Goal: Task Accomplishment & Management: Complete application form

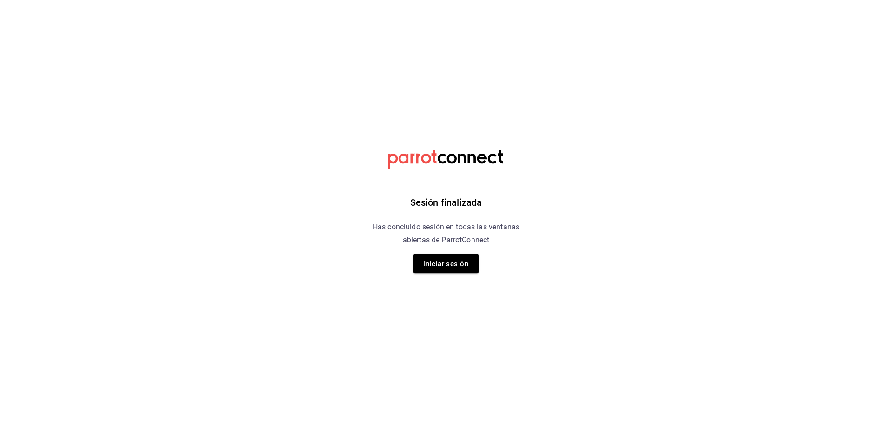
click at [440, 214] on div "Sesión finalizada Has concluido sesión en todas las ventanas abiertas de Parrot…" at bounding box center [446, 211] width 235 height 423
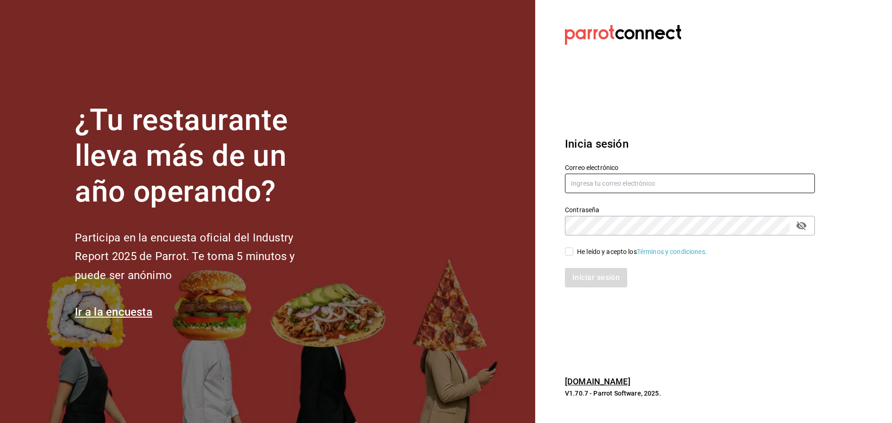
type input "brandon0095@gmail.com"
click at [805, 225] on icon "passwordField" at bounding box center [801, 226] width 10 height 9
click at [567, 256] on input "He leído y acepto los Términos y condiciones." at bounding box center [569, 252] width 8 height 8
checkbox input "true"
click at [583, 280] on button "Iniciar sesión" at bounding box center [596, 278] width 63 height 20
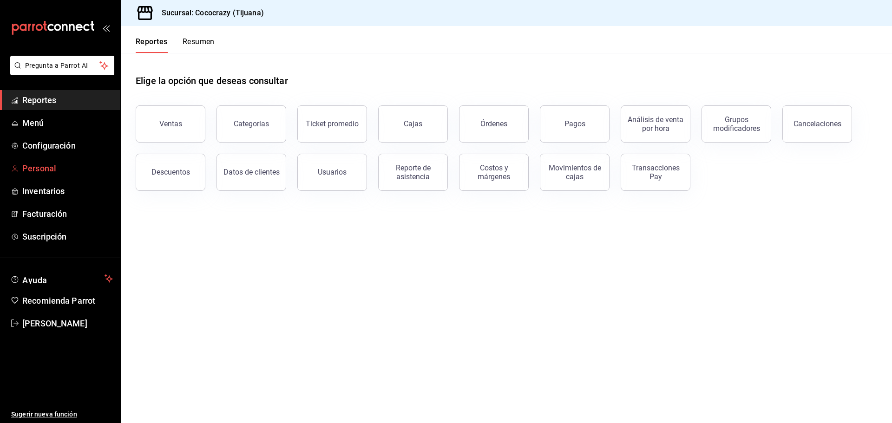
click at [57, 165] on span "Personal" at bounding box center [67, 168] width 91 height 13
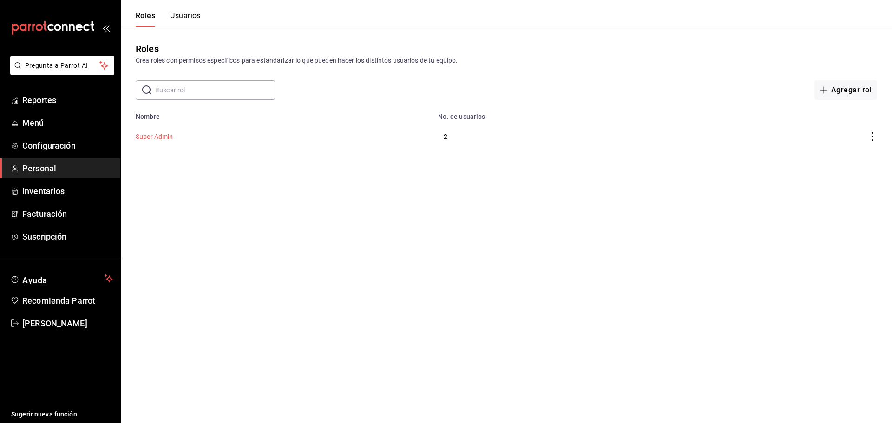
click at [162, 137] on button "Super Admin" at bounding box center [155, 136] width 38 height 9
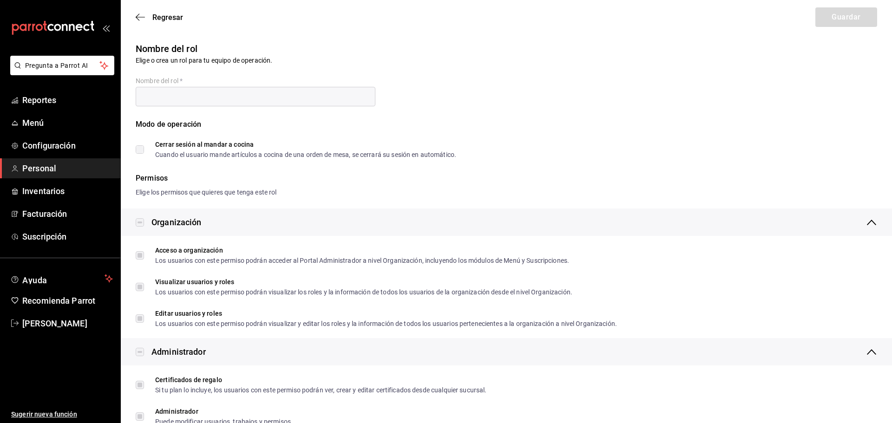
type input "Super Admin"
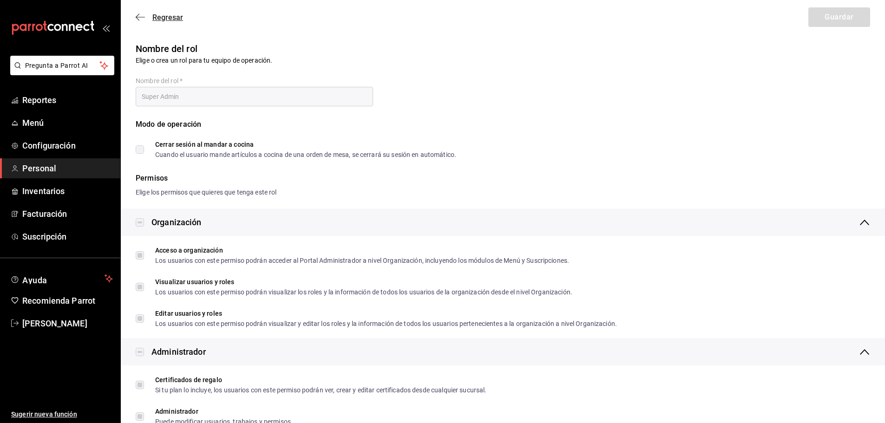
click at [140, 17] on icon "button" at bounding box center [140, 17] width 9 height 8
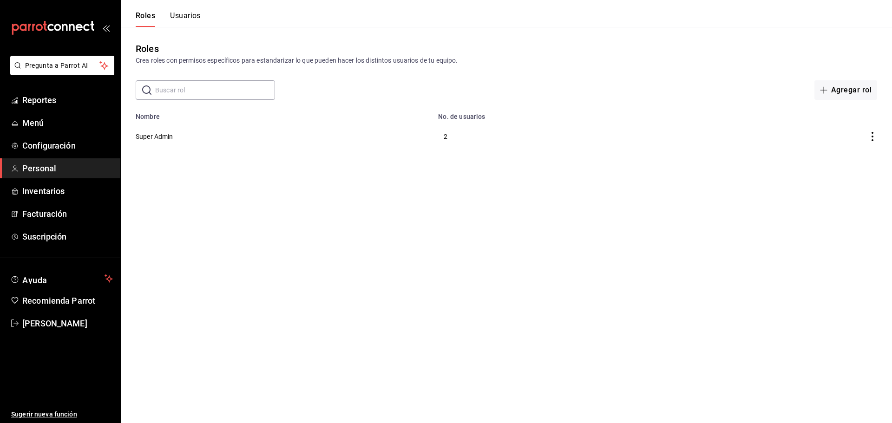
click at [192, 16] on button "Usuarios" at bounding box center [185, 19] width 31 height 16
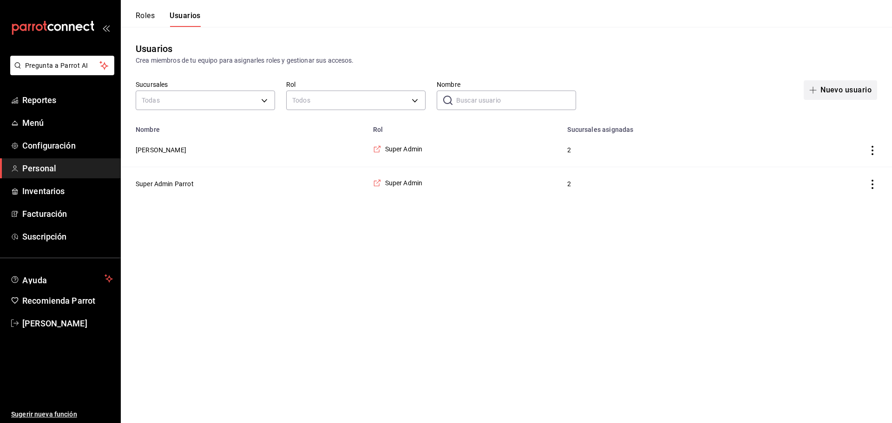
click at [834, 90] on button "Nuevo usuario" at bounding box center [840, 90] width 73 height 20
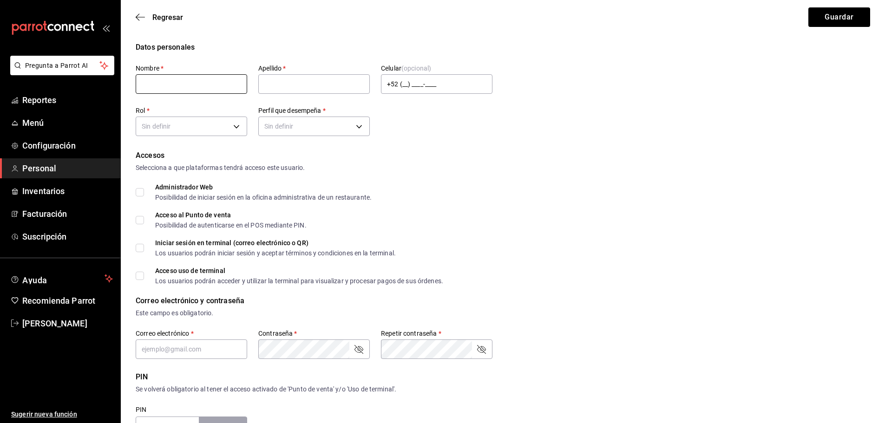
click at [190, 76] on input "text" at bounding box center [191, 84] width 111 height 20
type input "b"
type input "Maribel"
type input "B"
type input "v"
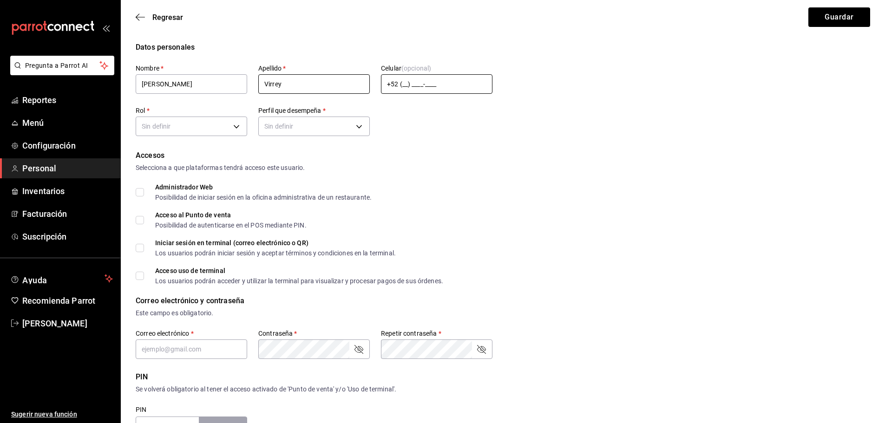
type input "Virrey"
click at [403, 81] on input "+52 (__) ____-____" at bounding box center [436, 84] width 111 height 20
type input "+52 (66) 3104-3460"
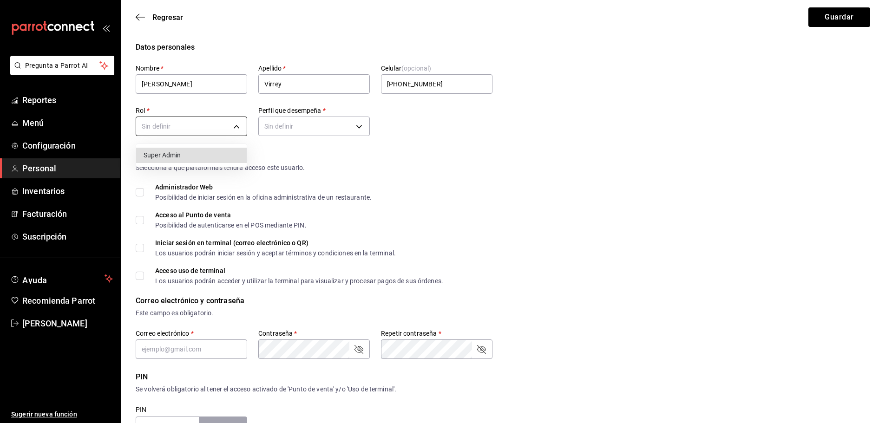
click at [206, 130] on body "Pregunta a Parrot AI Reportes Menú Configuración Personal Inventarios Facturaci…" at bounding box center [446, 334] width 892 height 668
click at [192, 160] on li "Super Admin" at bounding box center [191, 155] width 111 height 15
type input "2658fdef-8a7e-4c60-8a38-68785d207694"
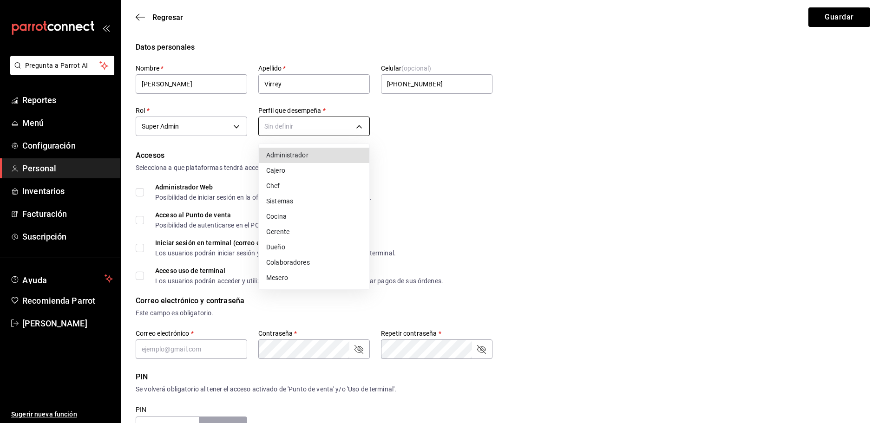
click at [323, 124] on body "Pregunta a Parrot AI Reportes Menú Configuración Personal Inventarios Facturaci…" at bounding box center [446, 334] width 892 height 668
click at [312, 158] on li "Administrador" at bounding box center [314, 155] width 111 height 15
type input "ADMIN"
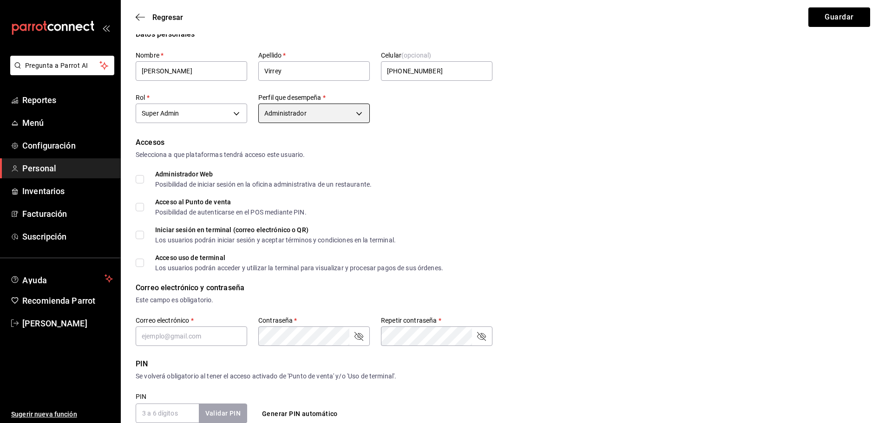
scroll to position [13, 0]
click at [146, 177] on span "Administrador Web Posibilidad de iniciar sesión en la oficina administrativa de…" at bounding box center [258, 178] width 228 height 17
click at [144, 177] on input "Administrador Web Posibilidad de iniciar sesión en la oficina administrativa de…" at bounding box center [140, 179] width 8 height 8
checkbox input "true"
click at [146, 208] on span "Acceso al Punto de venta Posibilidad de autenticarse en el POS mediante PIN." at bounding box center [225, 206] width 163 height 17
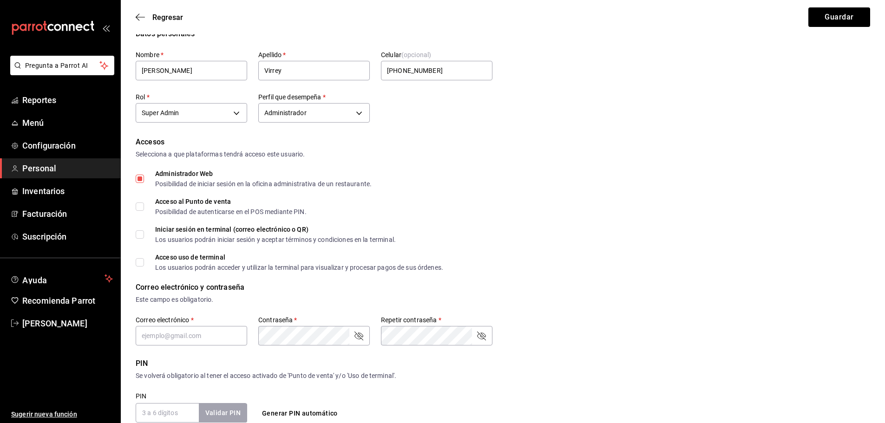
click at [144, 208] on input "Acceso al Punto de venta Posibilidad de autenticarse en el POS mediante PIN." at bounding box center [140, 207] width 8 height 8
checkbox input "true"
click at [142, 235] on input "Iniciar sesión en terminal (correo electrónico o QR) Los usuarios podrán inicia…" at bounding box center [140, 234] width 8 height 8
checkbox input "true"
click at [146, 263] on span "Acceso uso de terminal Los usuarios podrán acceder y utilizar la terminal para …" at bounding box center [293, 262] width 299 height 17
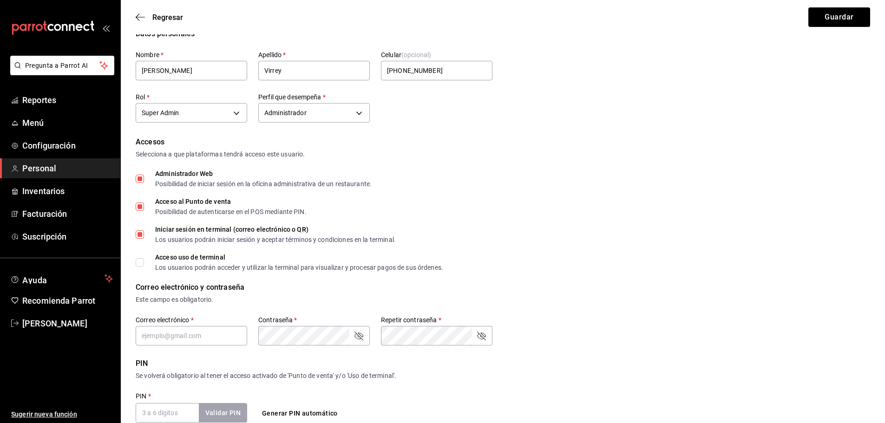
click at [144, 263] on input "Acceso uso de terminal Los usuarios podrán acceder y utilizar la terminal para …" at bounding box center [140, 262] width 8 height 8
checkbox input "true"
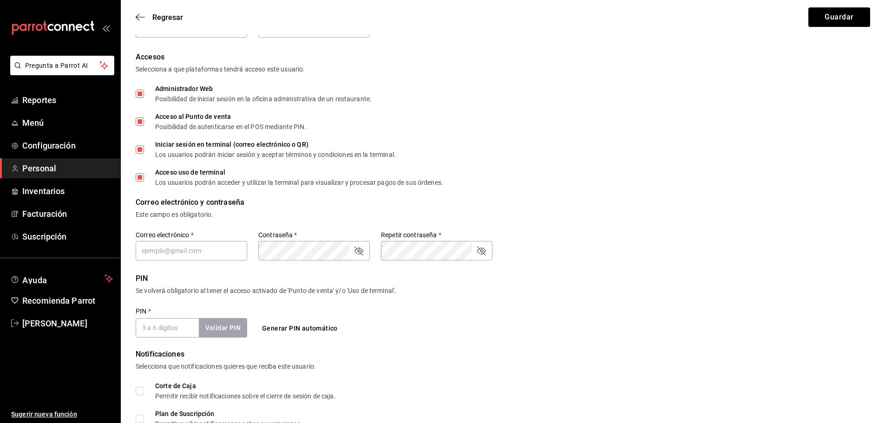
scroll to position [118, 0]
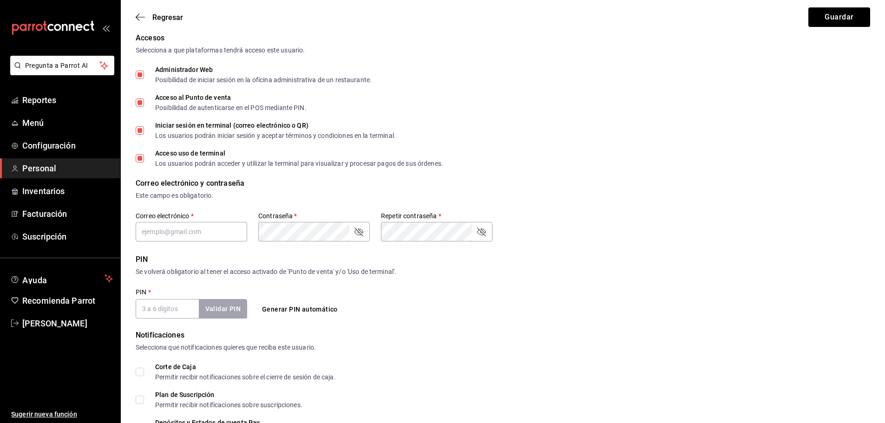
click at [175, 315] on input "PIN   *" at bounding box center [167, 309] width 63 height 20
type input "1982"
click at [237, 302] on button "Validar PIN" at bounding box center [222, 309] width 49 height 20
click at [192, 234] on input "text" at bounding box center [191, 232] width 111 height 20
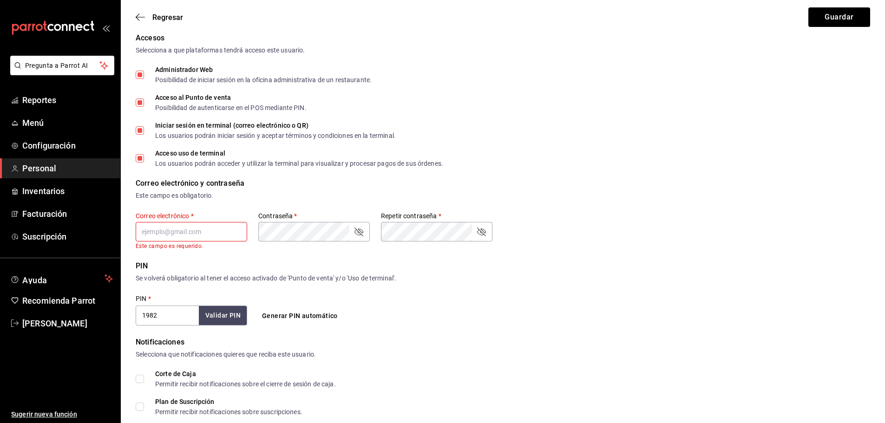
click at [192, 235] on input "text" at bounding box center [191, 232] width 111 height 20
paste input "maribelvirreyorzuna@gmail.com"
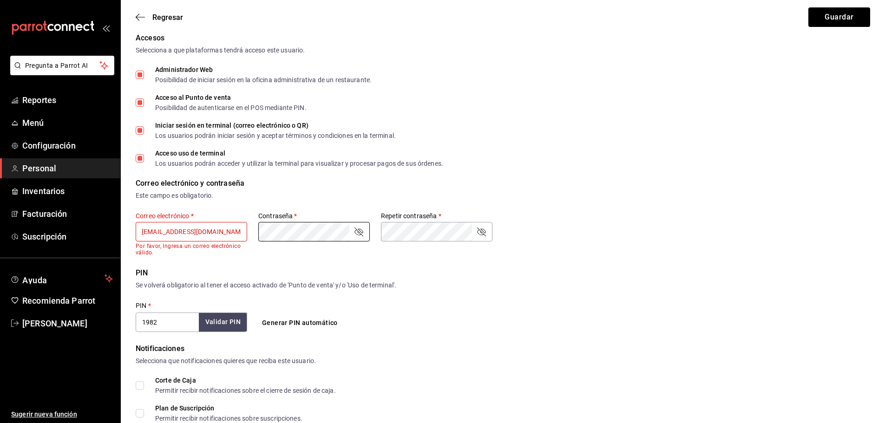
click at [167, 227] on input "maribelvirreyorzuna@gmail.com" at bounding box center [191, 232] width 111 height 20
click at [142, 230] on input "maribelvirreyorzuna@gmail.com" at bounding box center [191, 232] width 111 height 20
click at [234, 235] on input "maribelvirreyorzuna@gmail.com" at bounding box center [191, 232] width 111 height 20
type input "maribelvirreyorzuna@gmail.com"
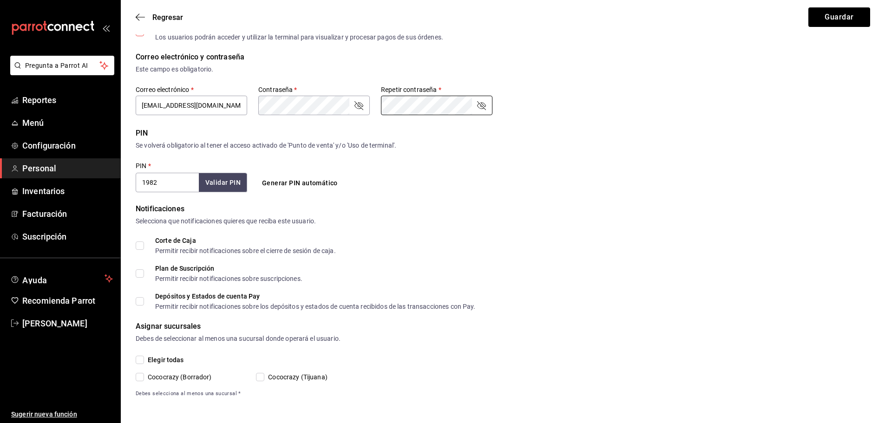
scroll to position [245, 0]
click at [142, 251] on label "Corte de Caja Permitir recibir notificaciones sobre el cierre de sesión de caja." at bounding box center [236, 244] width 200 height 17
click at [142, 249] on input "Corte de Caja Permitir recibir notificaciones sobre el cierre de sesión de caja." at bounding box center [140, 245] width 8 height 8
checkbox input "true"
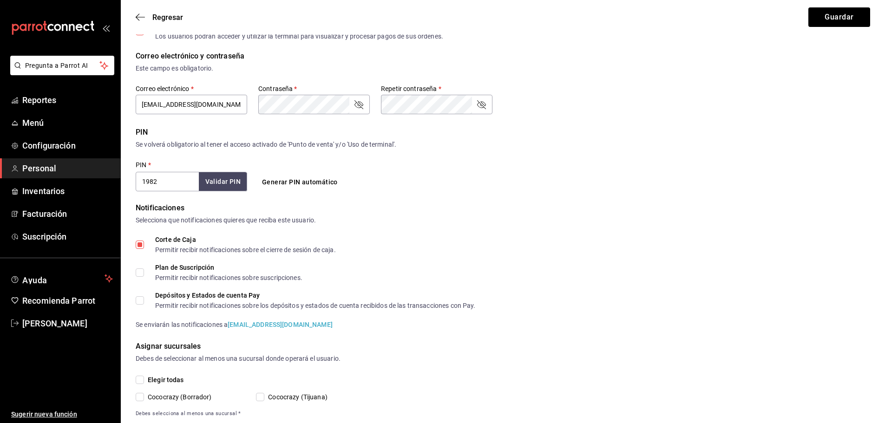
click at [145, 299] on span "Depósitos y Estados de cuenta Pay Permitir recibir notificaciones sobre los dep…" at bounding box center [310, 300] width 332 height 17
click at [144, 299] on input "Depósitos y Estados de cuenta Pay Permitir recibir notificaciones sobre los dep…" at bounding box center [140, 300] width 8 height 8
checkbox input "true"
click at [140, 271] on input "Plan de Suscripción Permitir recibir notificaciones sobre suscripciones." at bounding box center [140, 272] width 8 height 8
checkbox input "true"
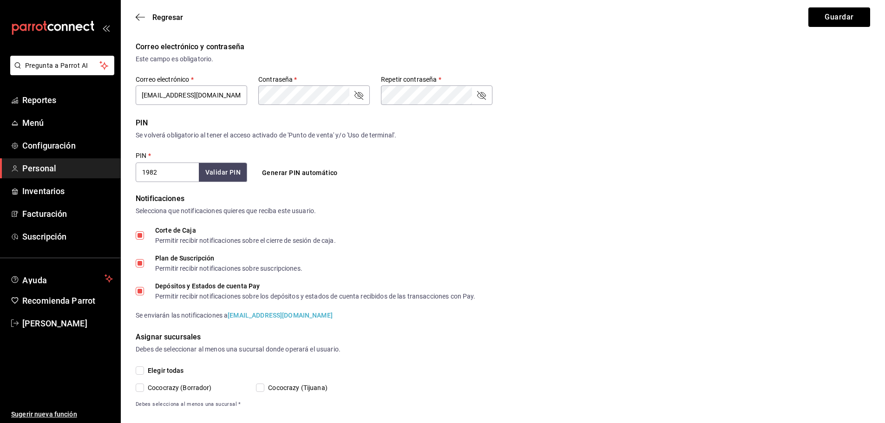
scroll to position [266, 0]
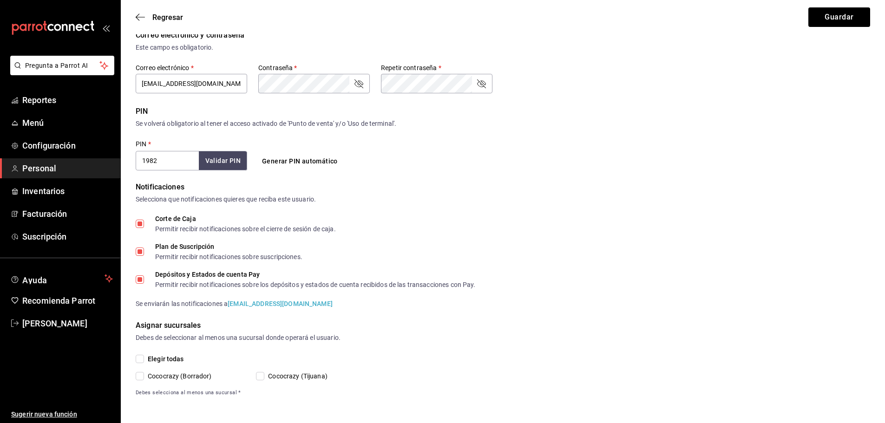
click at [139, 362] on input "Elegir todas" at bounding box center [140, 359] width 8 height 8
checkbox input "true"
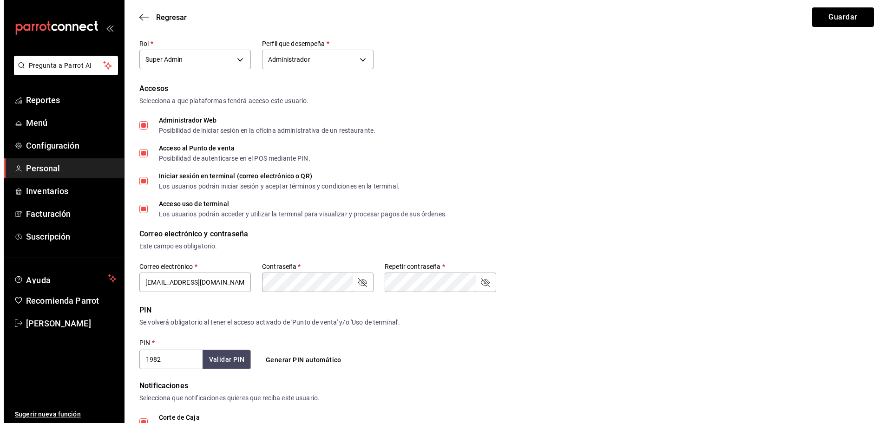
scroll to position [0, 0]
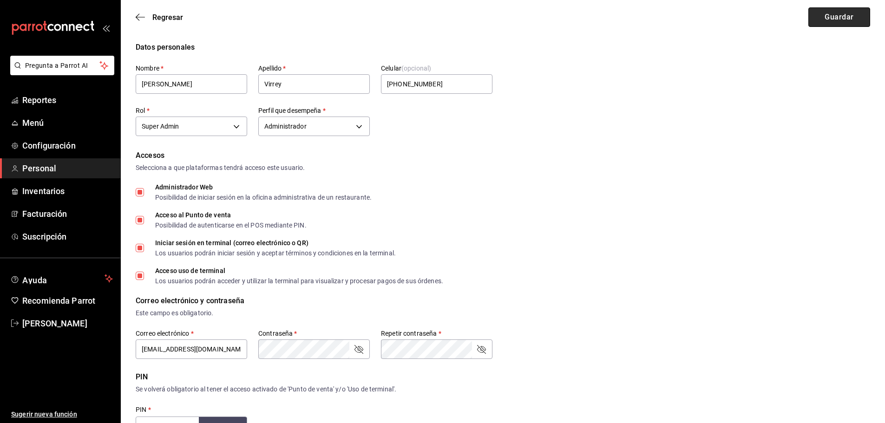
click at [833, 22] on button "Guardar" at bounding box center [839, 17] width 62 height 20
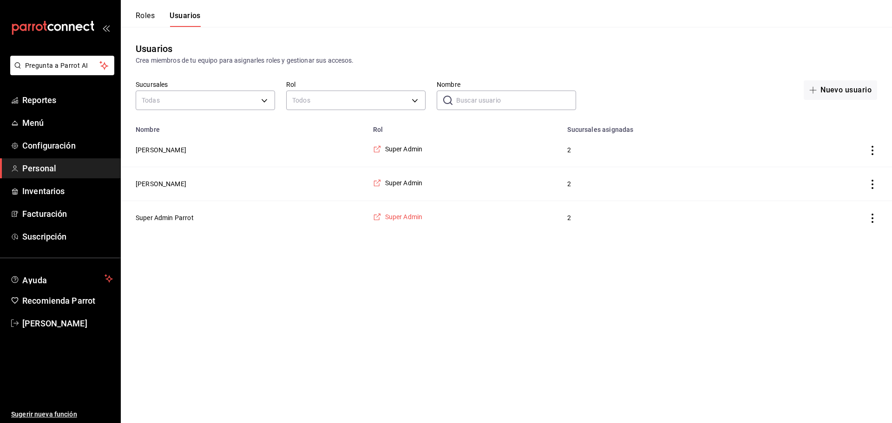
click at [404, 222] on span "Super Admin" at bounding box center [404, 216] width 38 height 9
click at [406, 181] on span "Super Admin" at bounding box center [404, 182] width 38 height 9
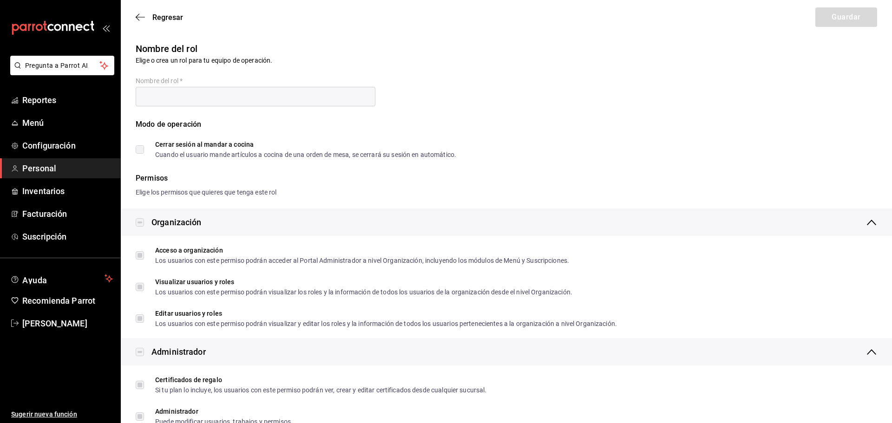
type input "Super Admin"
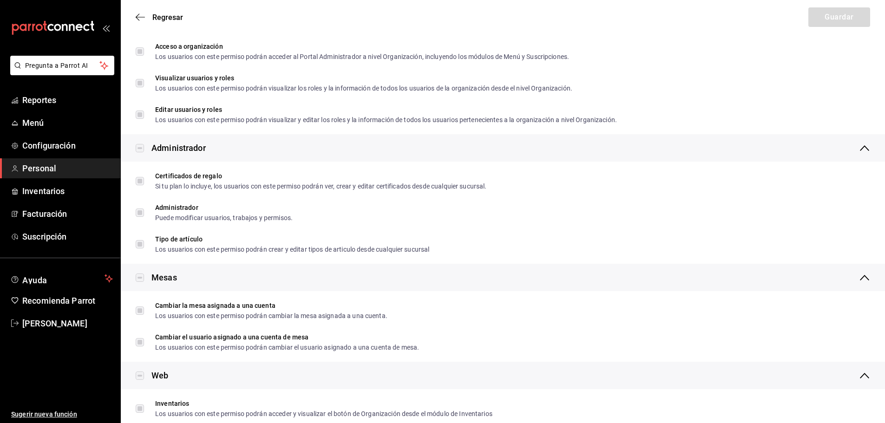
scroll to position [204, 0]
click at [39, 109] on link "Reportes" at bounding box center [60, 100] width 120 height 20
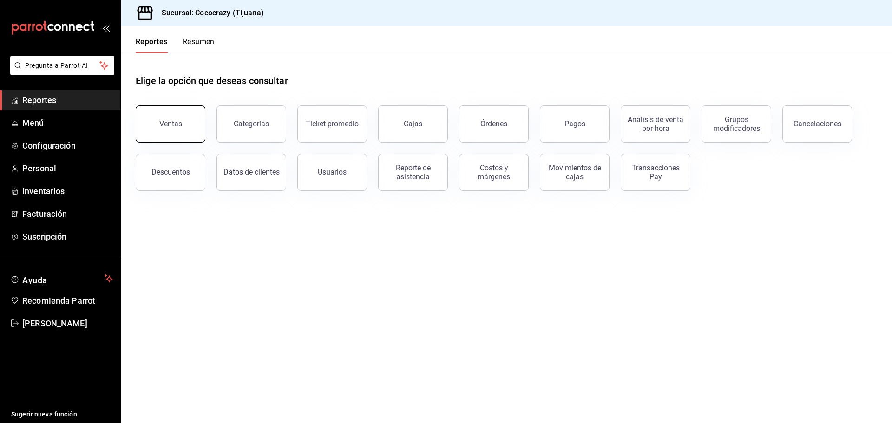
click at [169, 121] on div "Ventas" at bounding box center [170, 123] width 23 height 9
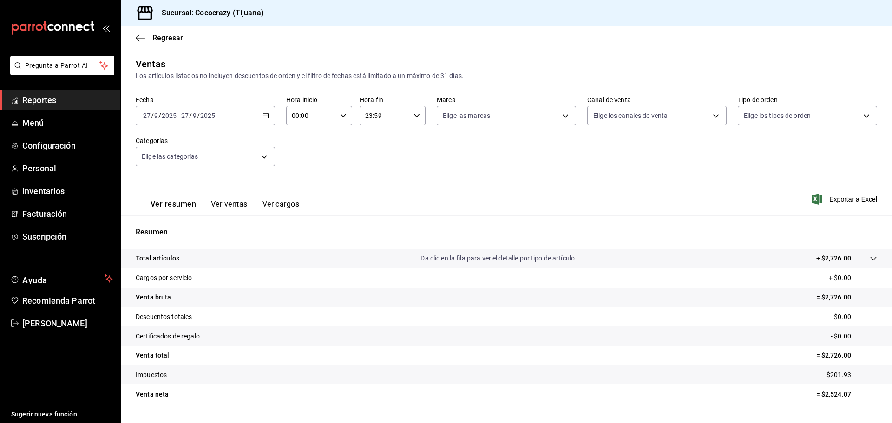
scroll to position [22, 0]
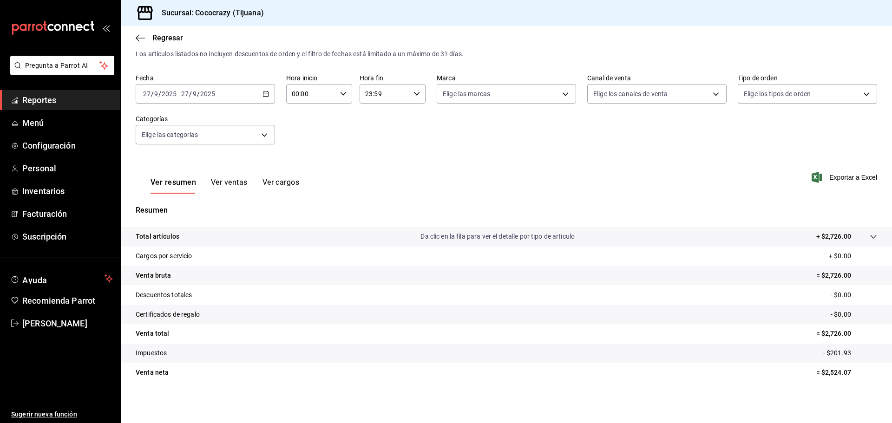
click at [216, 175] on div "Ver resumen Ver ventas Ver cargos" at bounding box center [218, 180] width 164 height 27
click at [217, 176] on div "Ver resumen Ver ventas Ver cargos" at bounding box center [218, 180] width 164 height 27
click at [220, 188] on button "Ver ventas" at bounding box center [229, 186] width 37 height 16
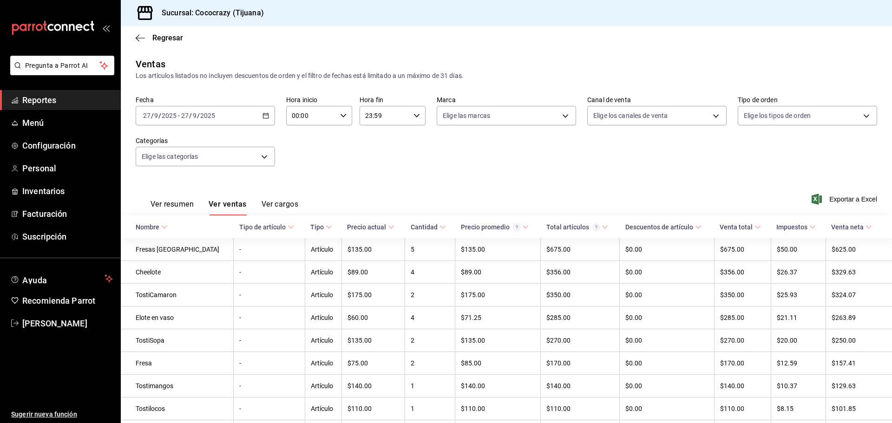
click at [27, 97] on span "Reportes" at bounding box center [67, 100] width 91 height 13
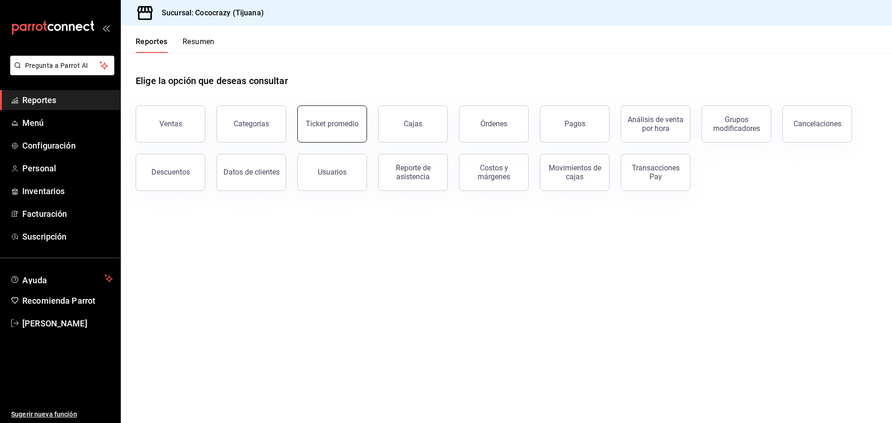
click at [335, 129] on button "Ticket promedio" at bounding box center [332, 123] width 70 height 37
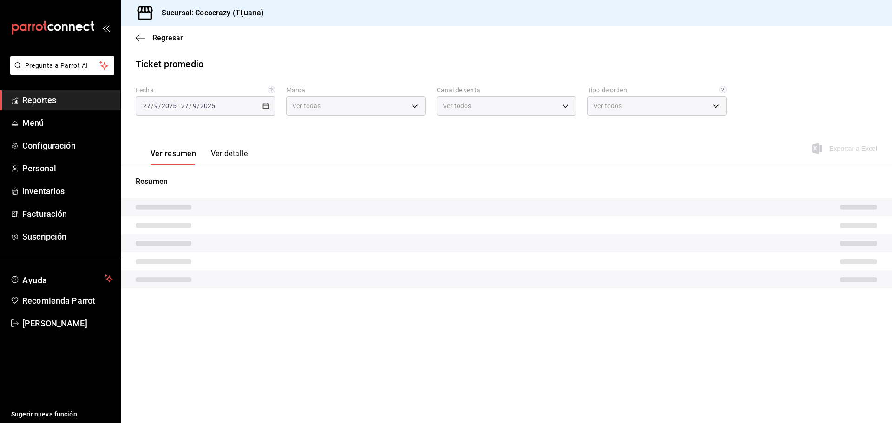
type input "1eeffca1-c548-4465-b2df-ffc4f9683621"
type input "PARROT,UBER_EATS,RAPPI,DIDI_FOOD,ONLINE"
type input "f14b0c5f-38b6-4d8c-8dc2-f055dd8bd898,815e8f78-4bd6-4de5-bdf2-198210214874,EXTER…"
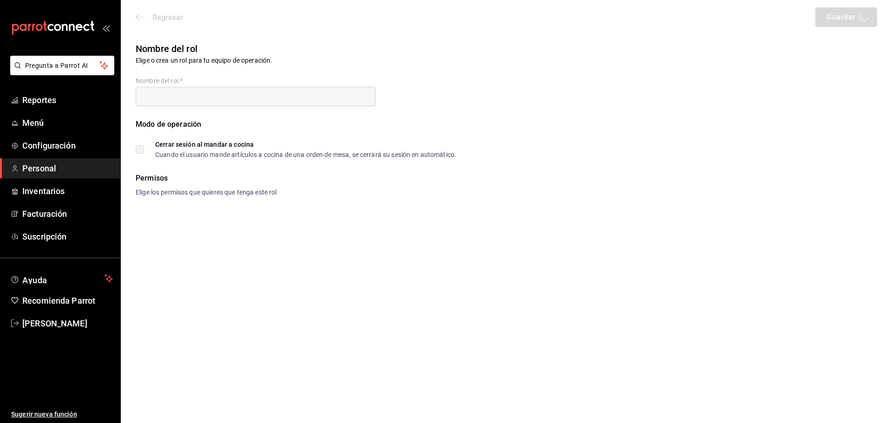
type input "Super Admin"
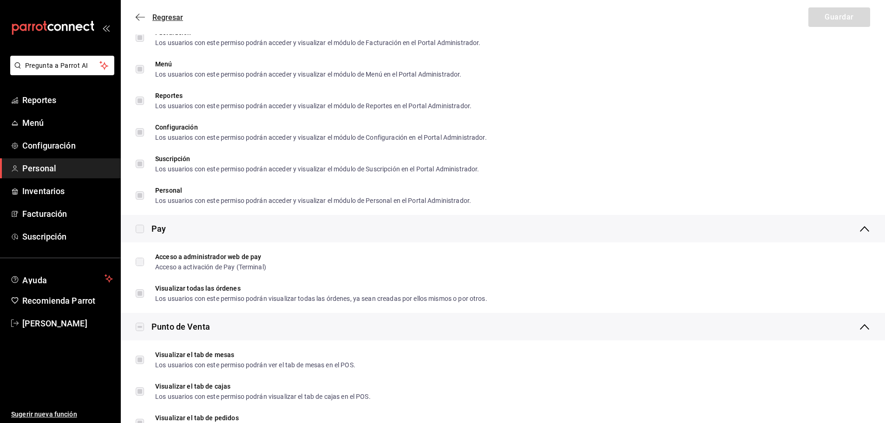
scroll to position [606, 0]
click at [139, 15] on icon "button" at bounding box center [140, 17] width 9 height 8
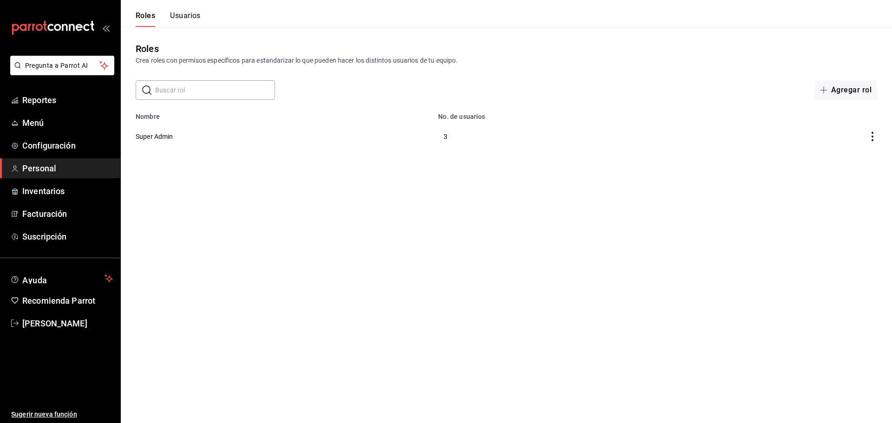
click at [165, 142] on td "Super Admin" at bounding box center [277, 136] width 312 height 32
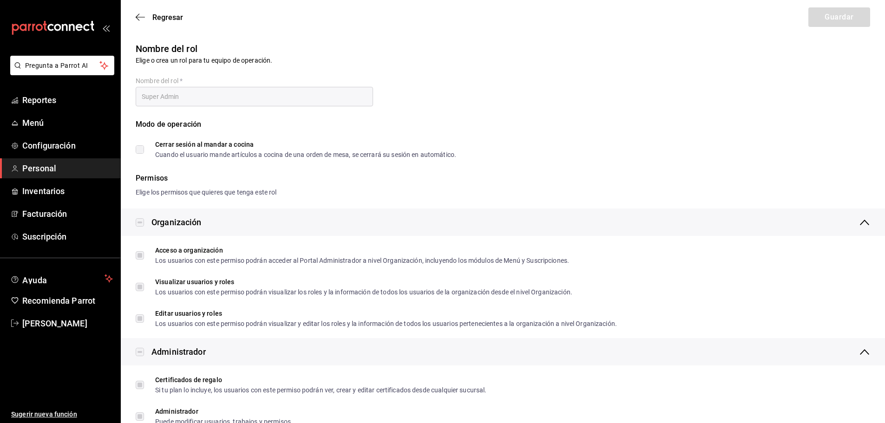
click at [145, 152] on span "Cerrar sesión al mandar a cocina Cuando el usuario mande artículos a cocina de …" at bounding box center [300, 149] width 312 height 17
click at [143, 152] on label "Cerrar sesión al mandar a cocina Cuando el usuario mande artículos a cocina de …" at bounding box center [296, 149] width 321 height 17
click at [140, 17] on icon "button" at bounding box center [140, 17] width 9 height 0
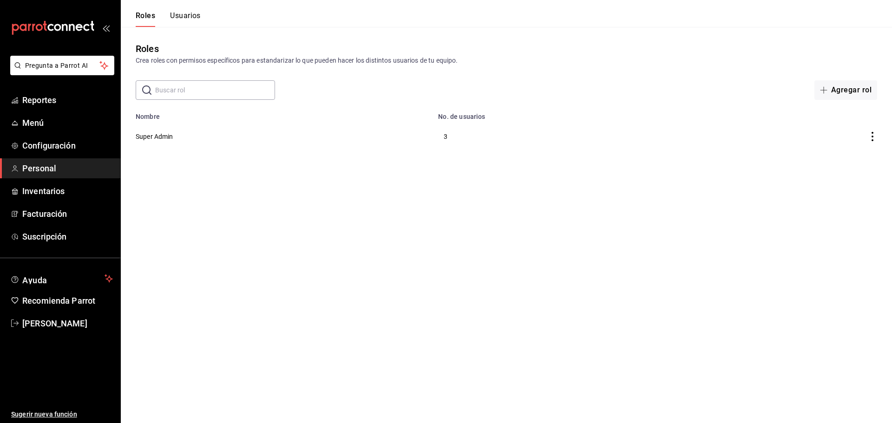
click at [653, 152] on html "Pregunta a Parrot AI Reportes Menú Configuración Personal Inventarios Facturaci…" at bounding box center [446, 76] width 892 height 152
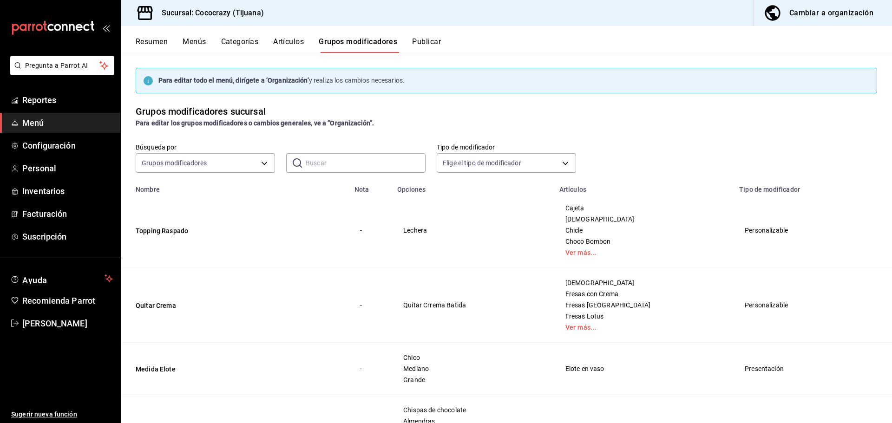
scroll to position [836, 0]
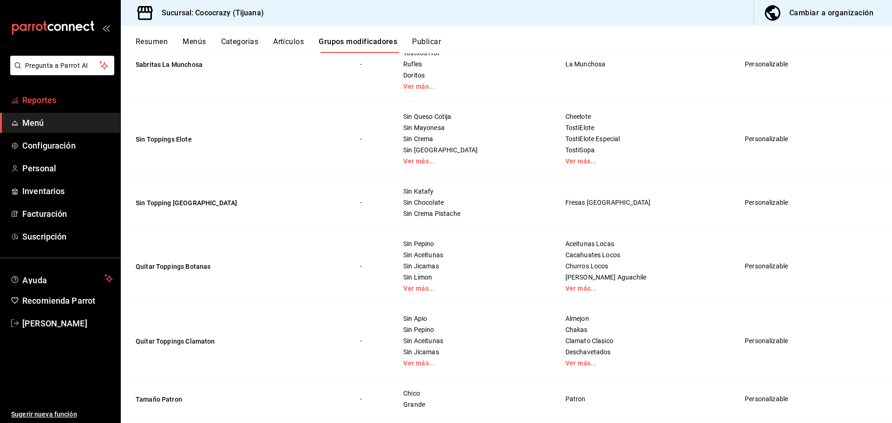
click at [55, 95] on span "Reportes" at bounding box center [67, 100] width 91 height 13
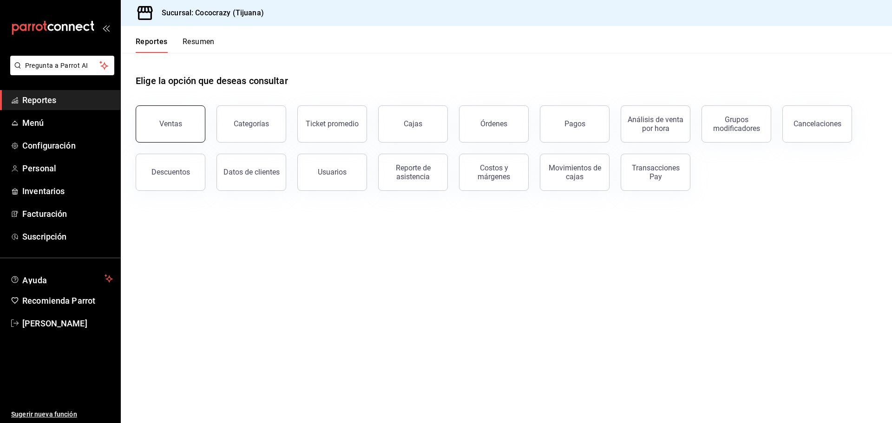
click at [185, 124] on button "Ventas" at bounding box center [171, 123] width 70 height 37
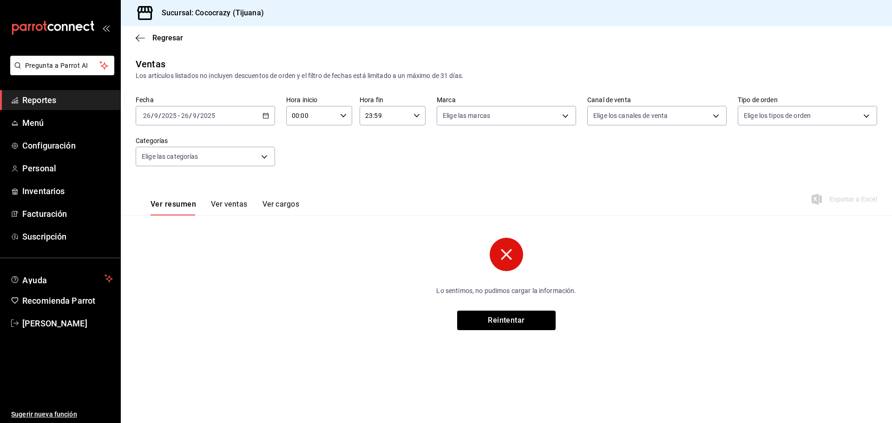
click at [238, 115] on div "[DATE] [DATE] - [DATE] [DATE]" at bounding box center [205, 116] width 139 height 20
click at [187, 184] on span "Semana actual" at bounding box center [180, 186] width 72 height 10
click at [523, 321] on button "Reintentar" at bounding box center [506, 321] width 98 height 20
